Goal: Task Accomplishment & Management: Use online tool/utility

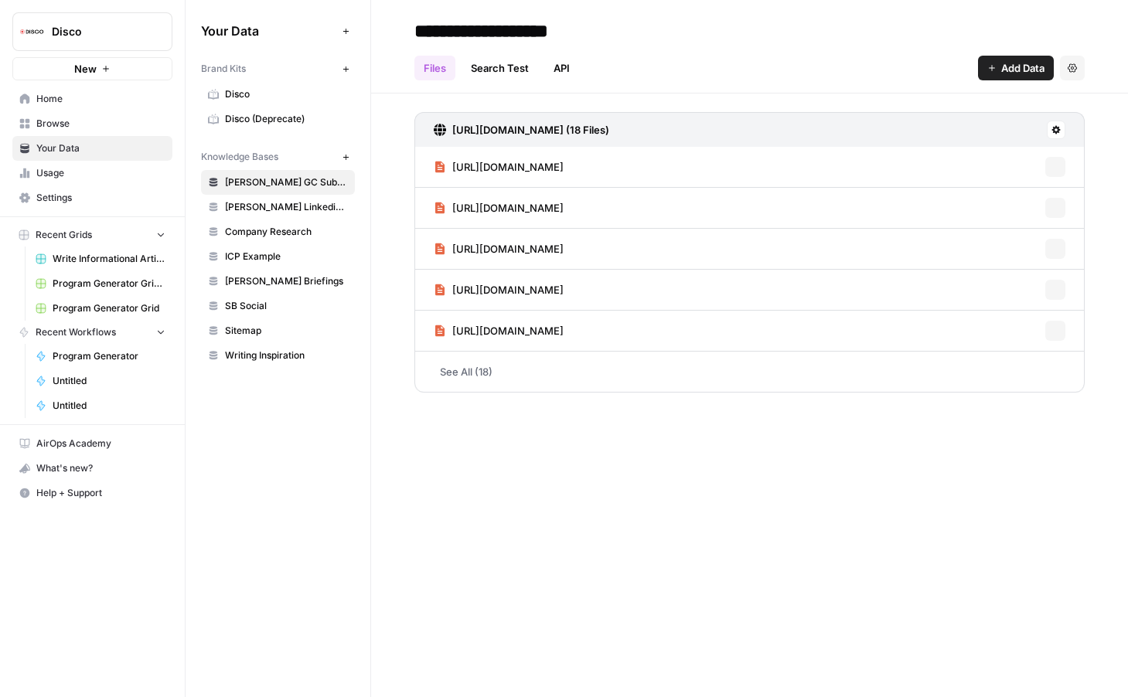
click at [94, 288] on span "Program Generator Grid (1)" at bounding box center [109, 284] width 113 height 14
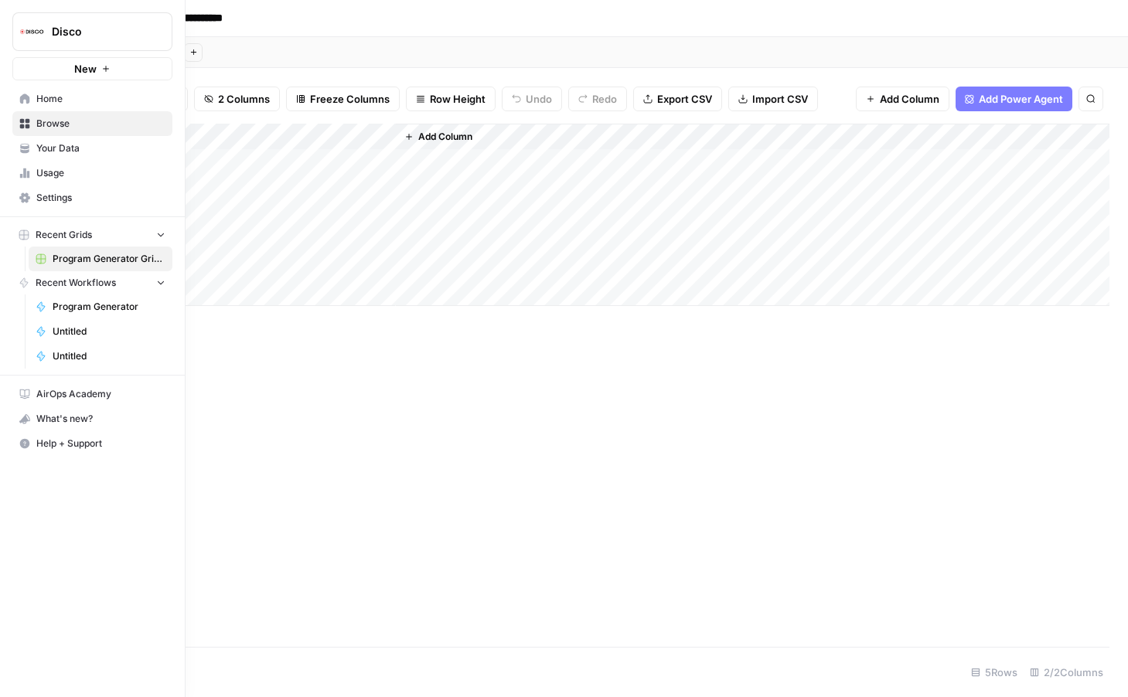
click at [86, 67] on span "New" at bounding box center [85, 68] width 22 height 15
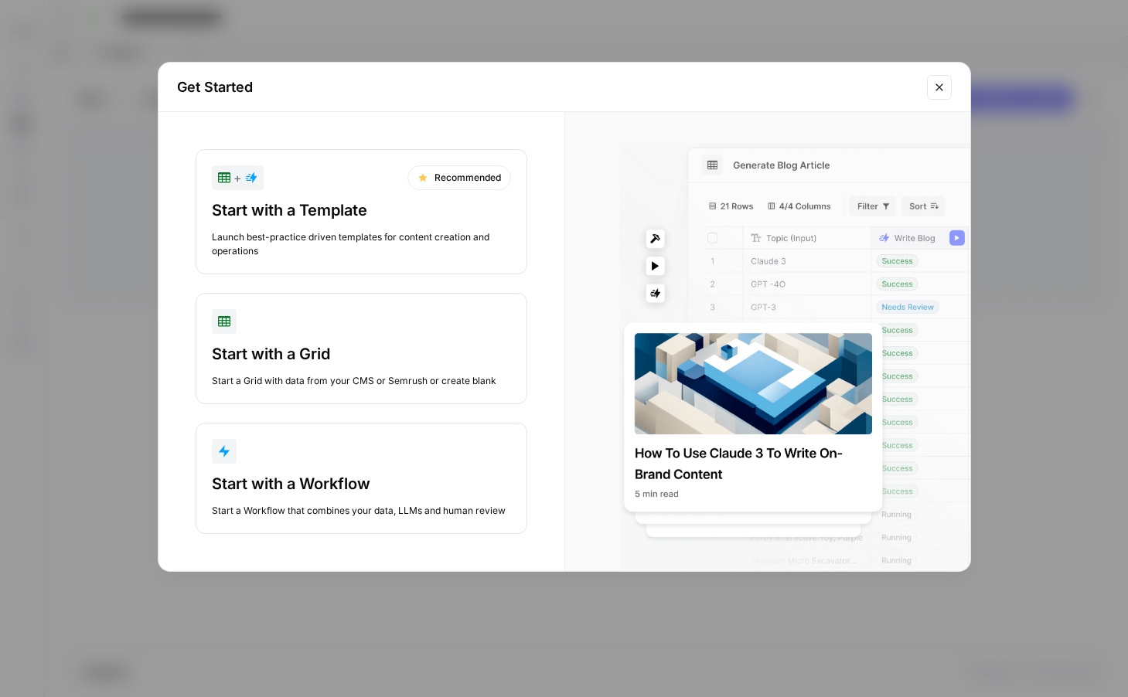
click at [344, 25] on div "Get Started + Recommended Start with a Template Launch best-practice driven tem…" at bounding box center [564, 348] width 1128 height 697
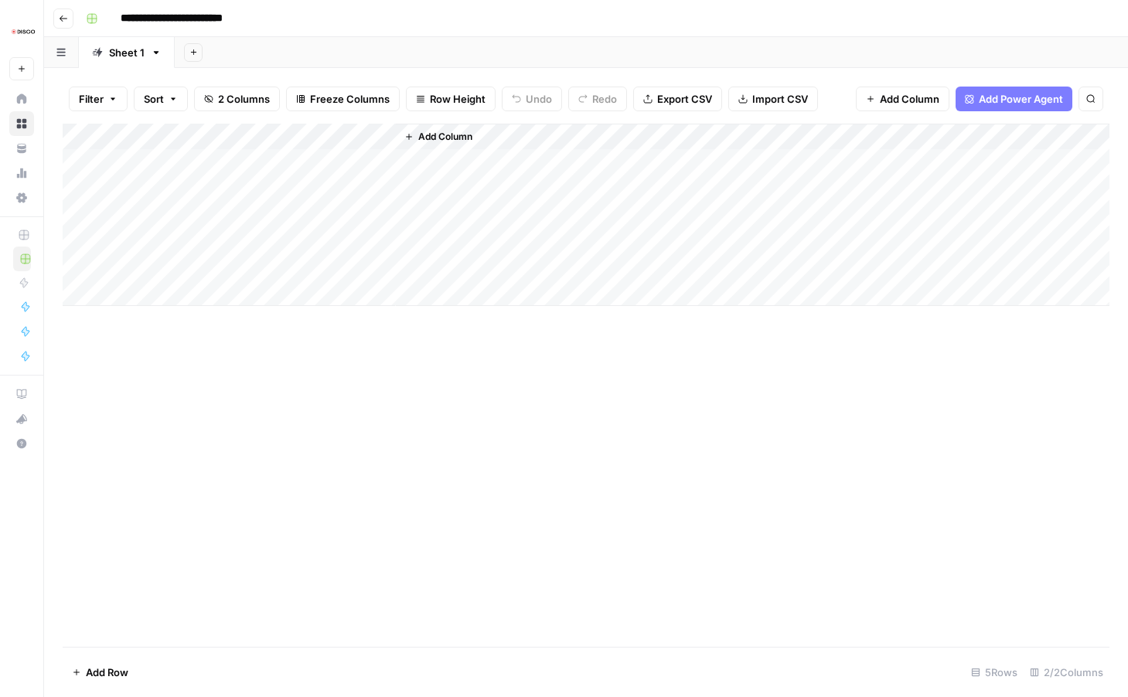
click at [182, 19] on input "**********" at bounding box center [191, 18] width 155 height 25
click at [331, 46] on div "Add Sheet" at bounding box center [651, 52] width 953 height 31
click at [366, 136] on div "Add Column" at bounding box center [586, 215] width 1047 height 182
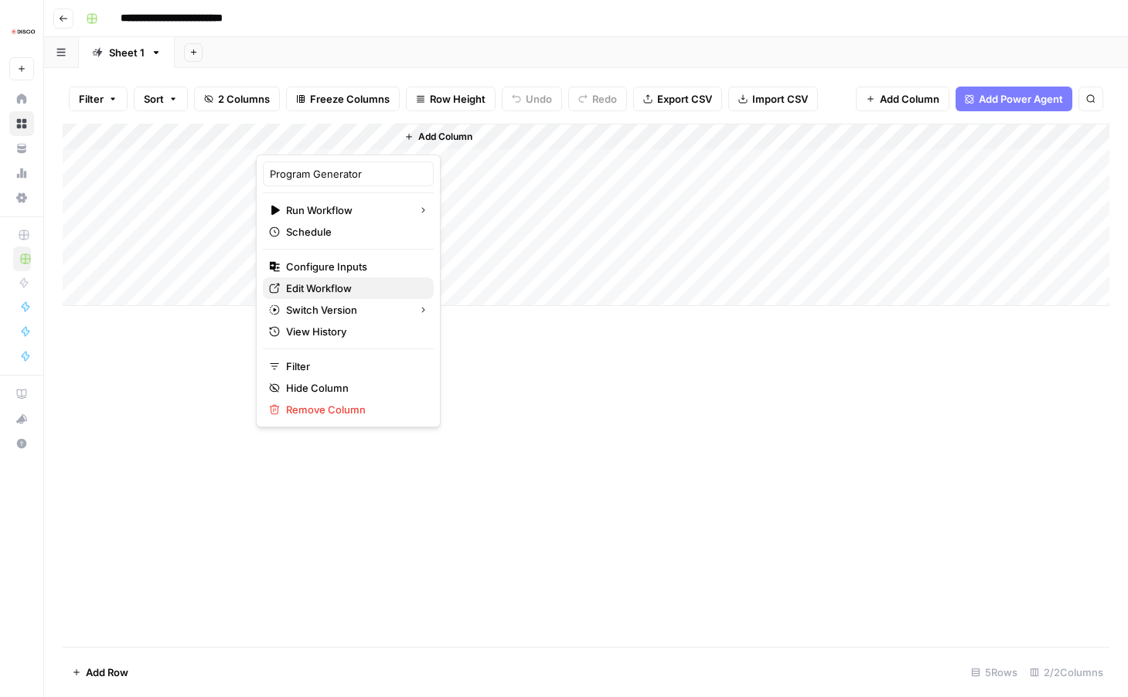
click at [328, 291] on span "Edit Workflow" at bounding box center [353, 288] width 135 height 15
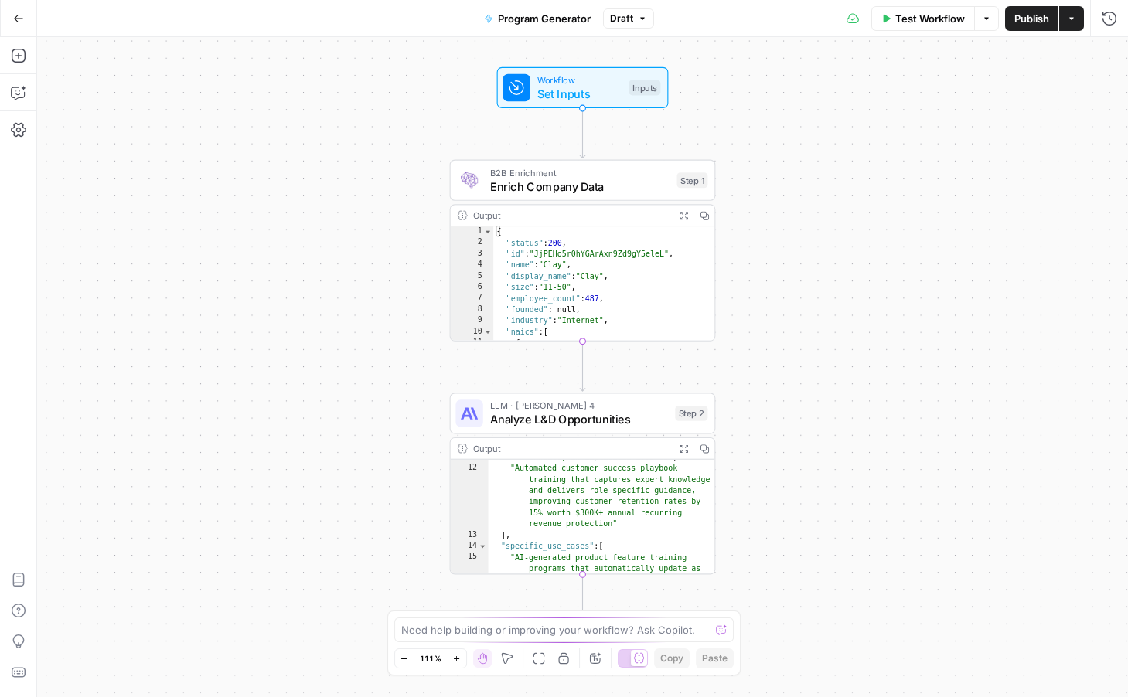
scroll to position [1042, 0]
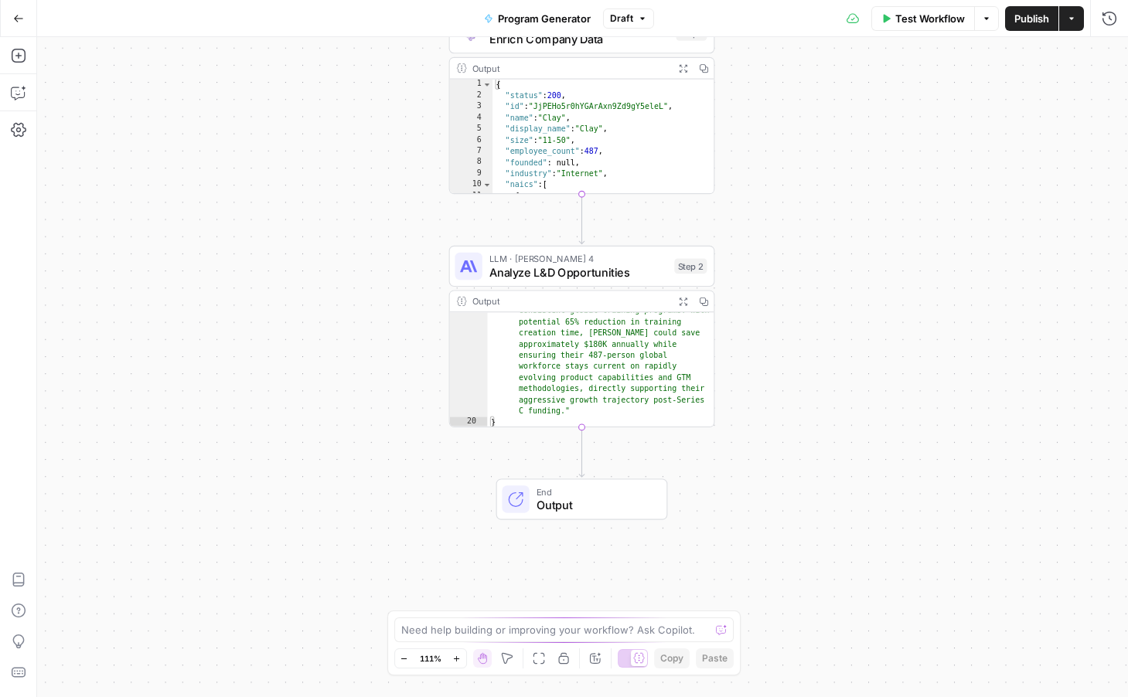
click at [680, 305] on icon "button" at bounding box center [682, 301] width 9 height 9
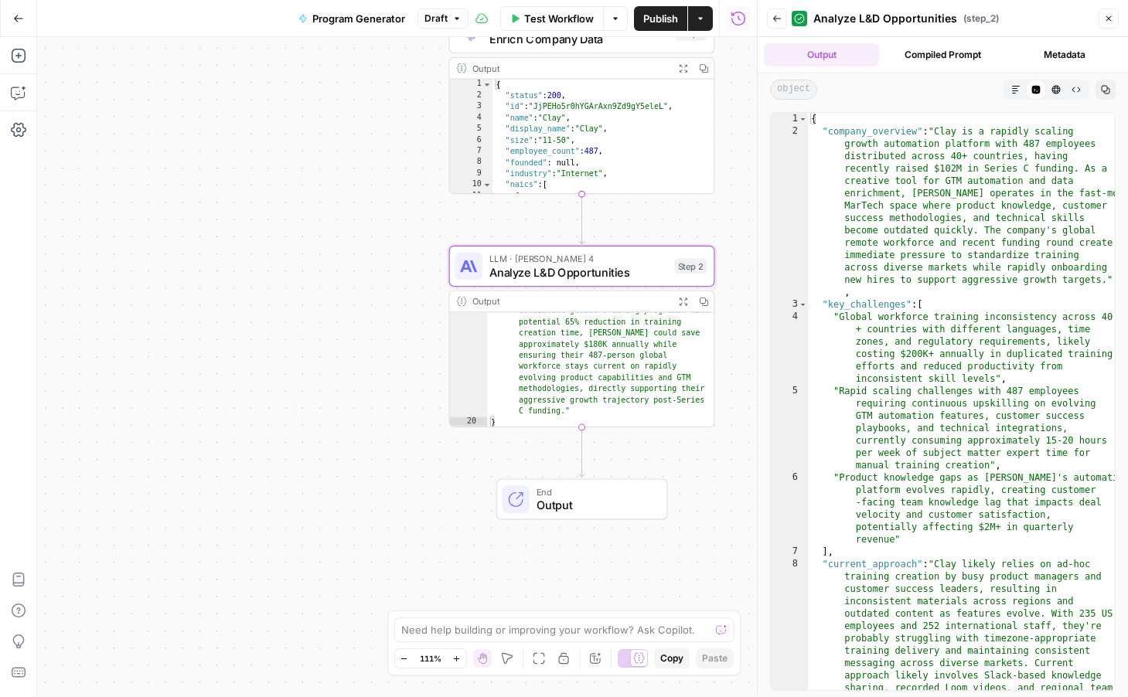
type textarea "**********"
click at [950, 165] on div "{ "company_overview" : "Clay is a rapidly scaling growth automation platform wi…" at bounding box center [961, 494] width 307 height 763
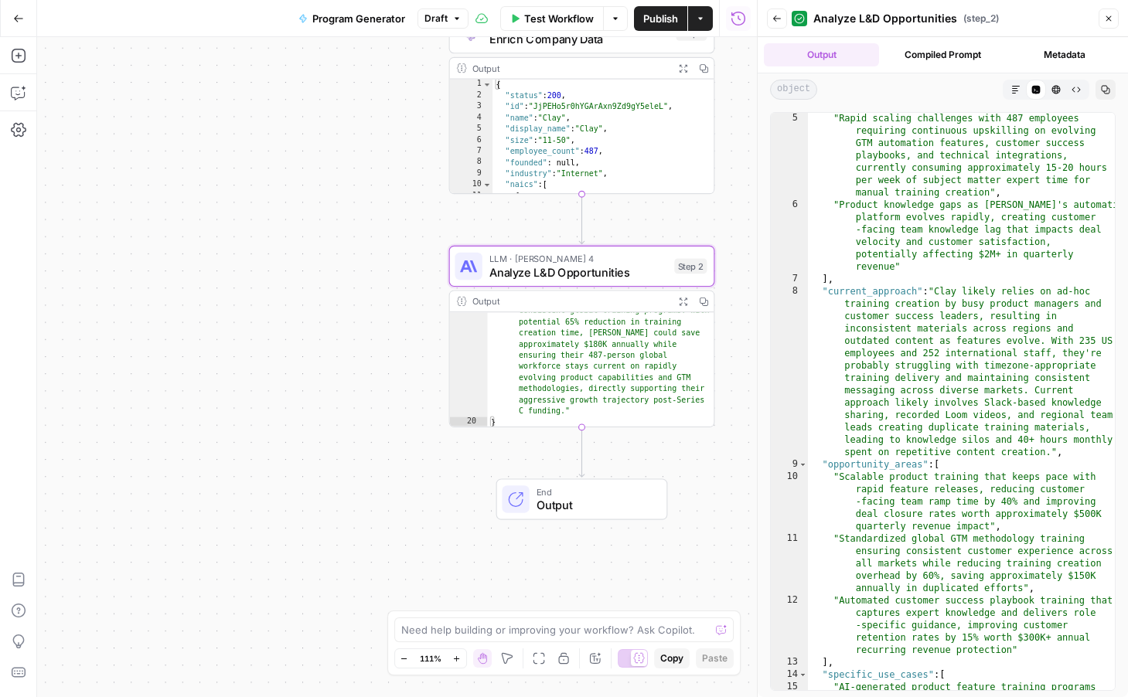
scroll to position [612, 0]
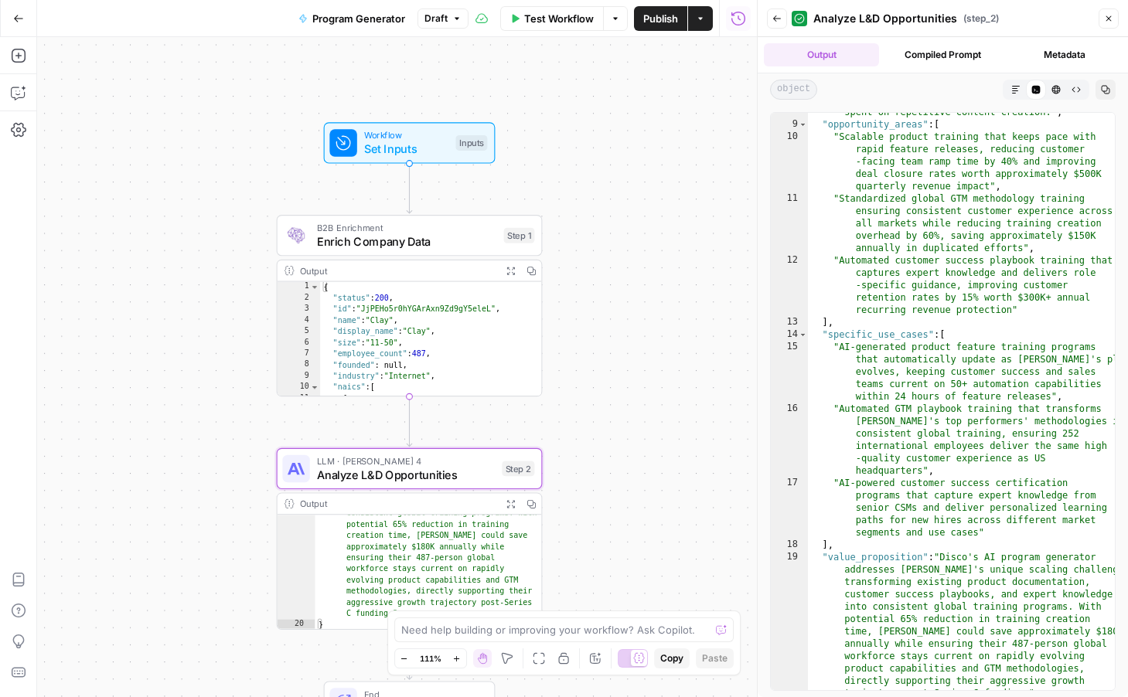
drag, startPoint x: 350, startPoint y: 210, endPoint x: 177, endPoint y: 412, distance: 266.0
click at [177, 412] on div "Workflow Set Inputs Inputs B2B Enrichment Enrich Company Data Step 1 Output Exp…" at bounding box center [397, 367] width 720 height 660
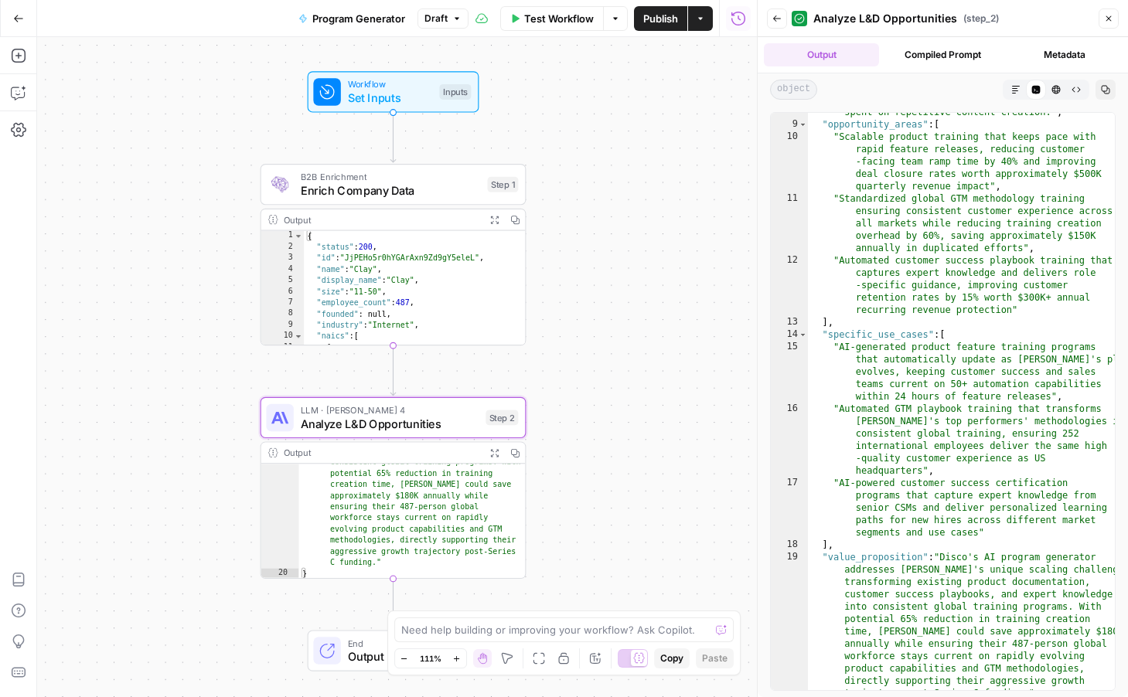
drag, startPoint x: 177, startPoint y: 421, endPoint x: 154, endPoint y: 355, distance: 69.7
click at [154, 355] on div "Workflow Set Inputs Inputs B2B Enrichment Enrich Company Data Step 1 Output Exp…" at bounding box center [397, 367] width 720 height 660
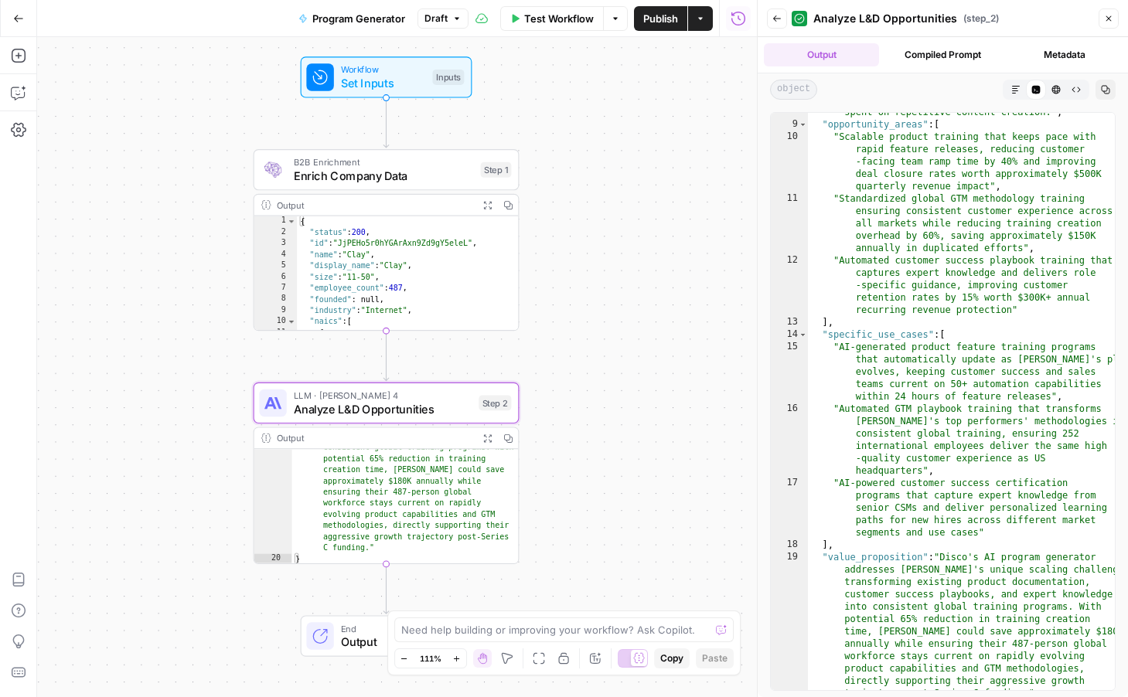
click at [363, 17] on span "Program Generator" at bounding box center [358, 18] width 93 height 15
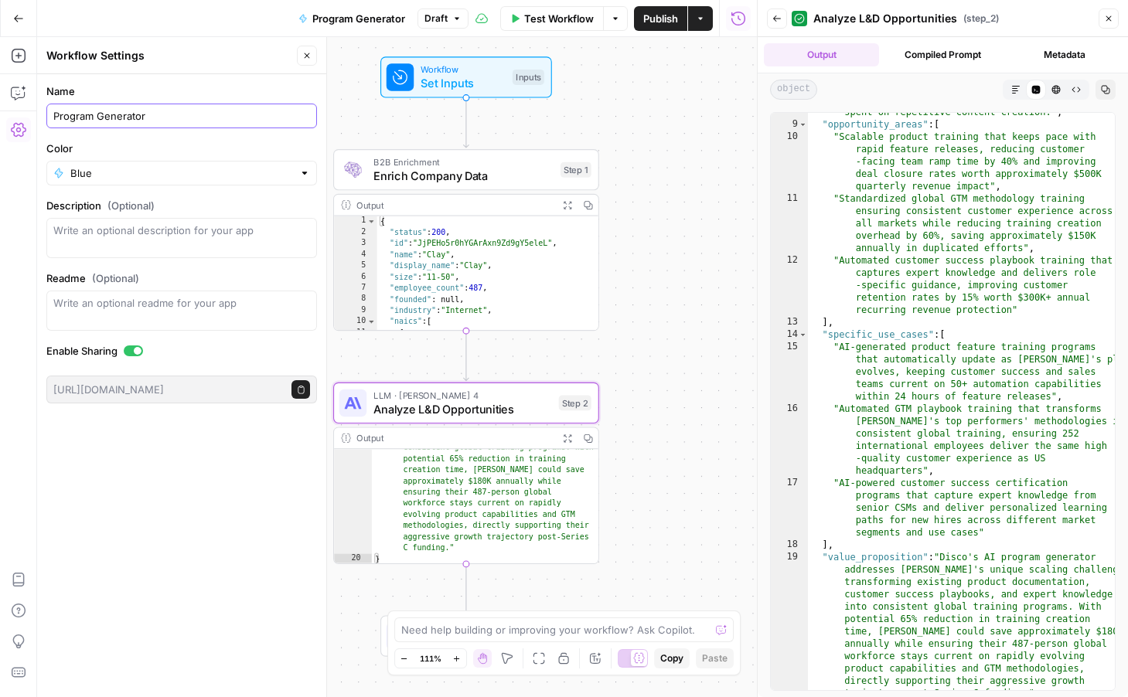
click at [165, 108] on input "Program Generator" at bounding box center [181, 115] width 257 height 15
type input "Landing Page"
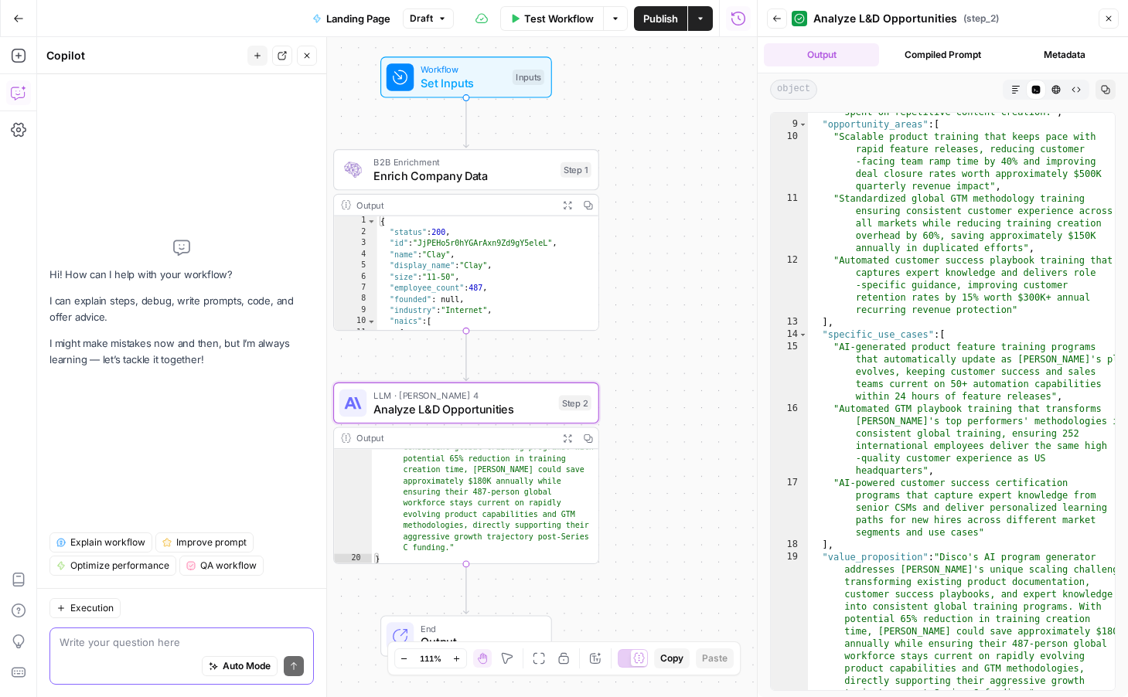
click at [223, 670] on span "Auto Mode" at bounding box center [247, 667] width 48 height 14
click at [189, 643] on textarea at bounding box center [182, 642] width 244 height 15
type textarea "Make"
